Goal: Information Seeking & Learning: Find specific fact

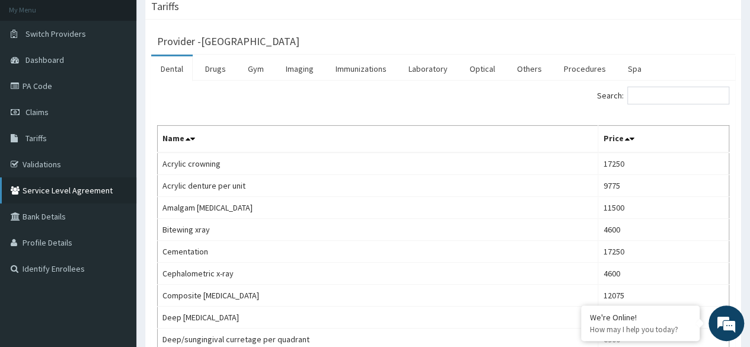
scroll to position [59, 0]
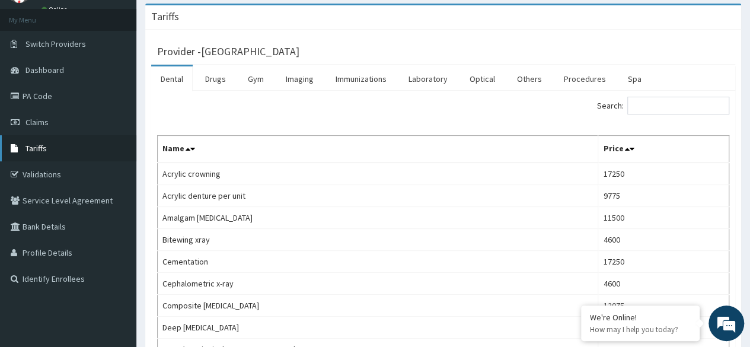
click at [49, 145] on link "Tariffs" at bounding box center [68, 148] width 136 height 26
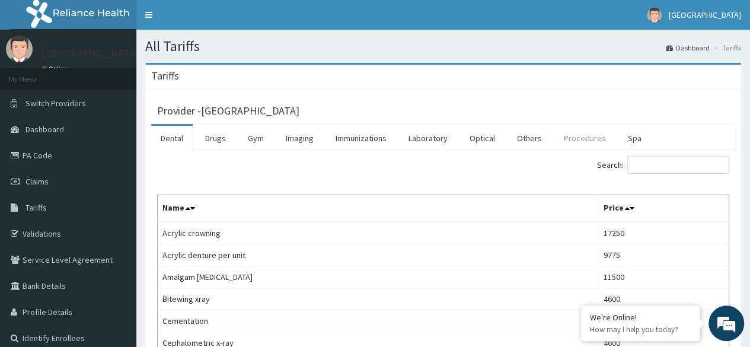
click at [569, 138] on link "Procedures" at bounding box center [585, 138] width 61 height 25
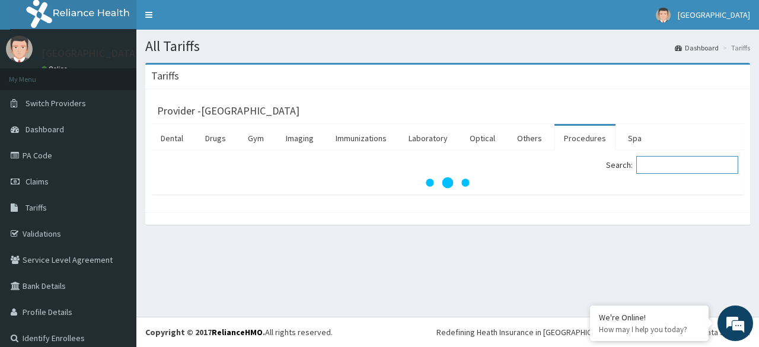
click at [659, 166] on input "Search:" at bounding box center [688, 165] width 102 height 18
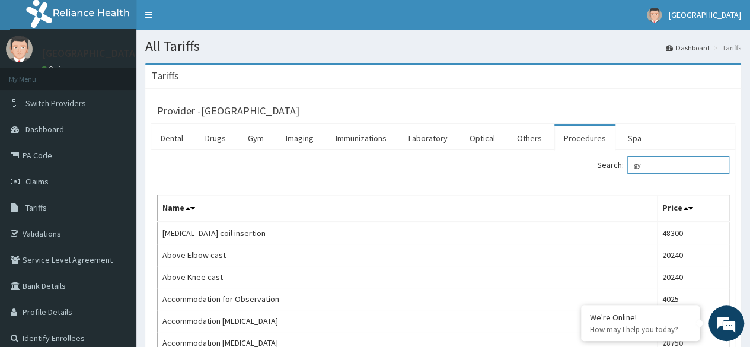
type input "gyn"
